Goal: Task Accomplishment & Management: Complete application form

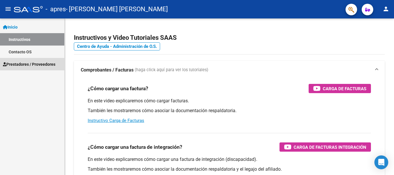
click at [26, 64] on span "Prestadores / Proveedores" at bounding box center [29, 64] width 53 height 6
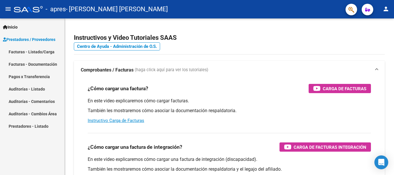
click at [27, 64] on link "Facturas - Documentación" at bounding box center [32, 64] width 64 height 12
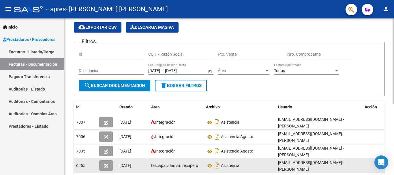
scroll to position [58, 0]
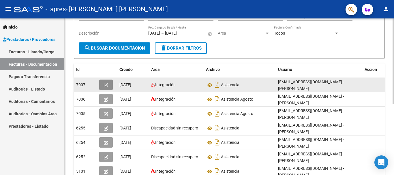
click at [103, 85] on button "button" at bounding box center [106, 85] width 14 height 10
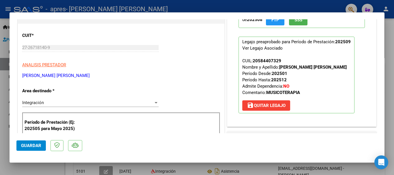
click at [379, 61] on mat-dialog-content "COMPROBANTE VER COMPROBANTE ESTADO: Recibida. En proceso de confirmacion/acepta…" at bounding box center [197, 76] width 375 height 114
click at [390, 63] on div at bounding box center [197, 87] width 394 height 175
type input "$ 0,00"
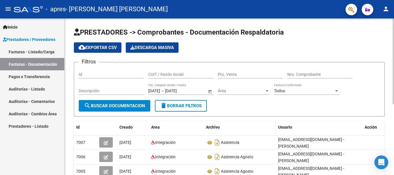
scroll to position [29, 0]
